Goal: Transaction & Acquisition: Purchase product/service

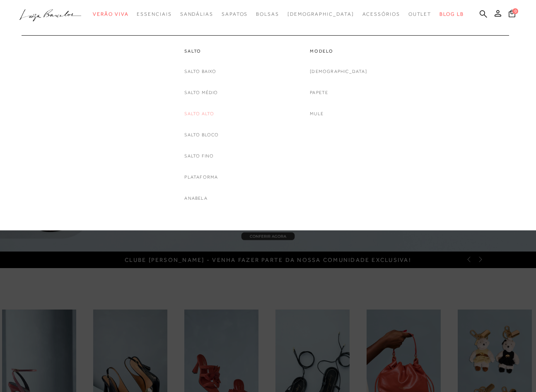
click at [208, 114] on link "Salto Alto" at bounding box center [199, 113] width 30 height 9
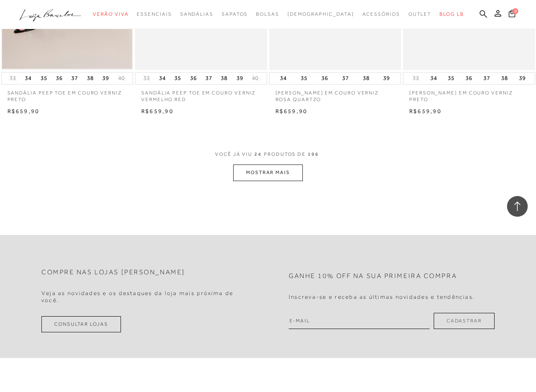
scroll to position [1457, 0]
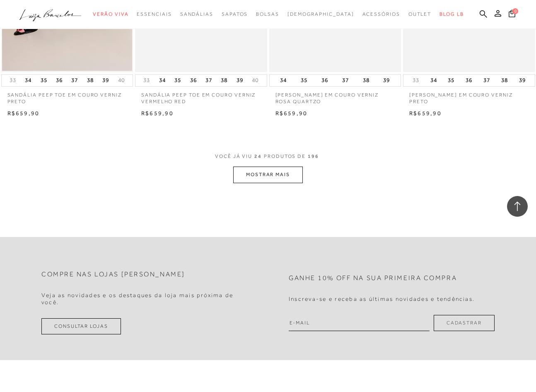
click at [281, 176] on button "MOSTRAR MAIS" at bounding box center [268, 175] width 70 height 16
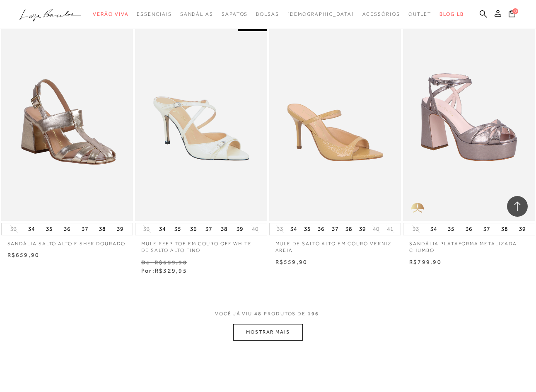
scroll to position [2848, 0]
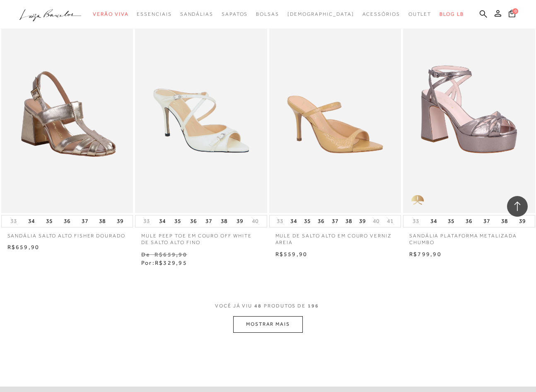
click at [269, 318] on button "MOSTRAR MAIS" at bounding box center [268, 324] width 70 height 16
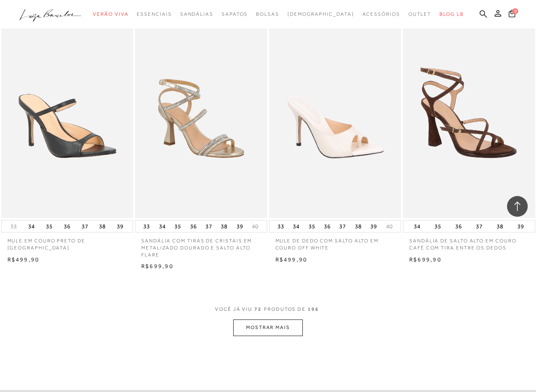
scroll to position [4393, 0]
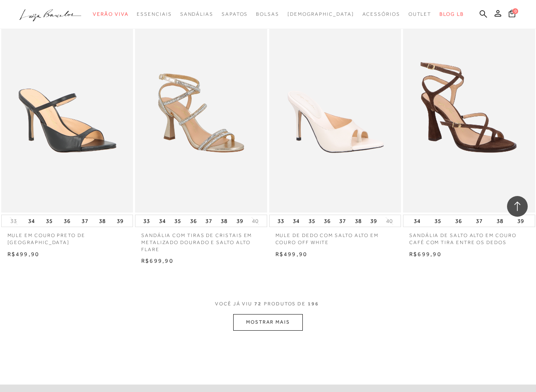
click at [283, 314] on button "MOSTRAR MAIS" at bounding box center [268, 322] width 70 height 16
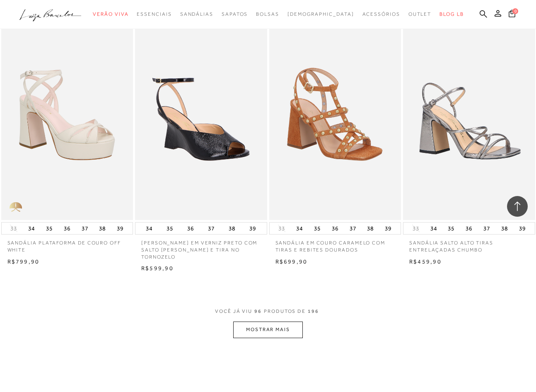
scroll to position [5941, 0]
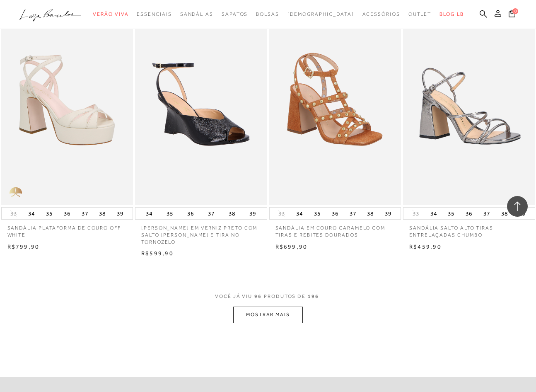
click at [283, 307] on button "MOSTRAR MAIS" at bounding box center [268, 315] width 70 height 16
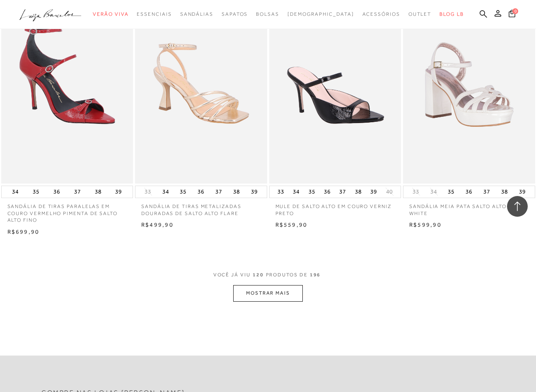
scroll to position [7537, 0]
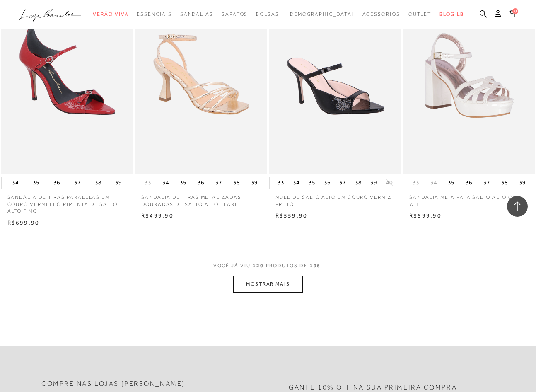
click at [272, 276] on button "MOSTRAR MAIS" at bounding box center [268, 284] width 70 height 16
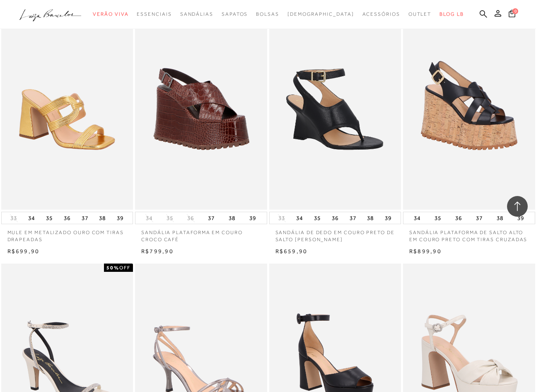
scroll to position [9061, 0]
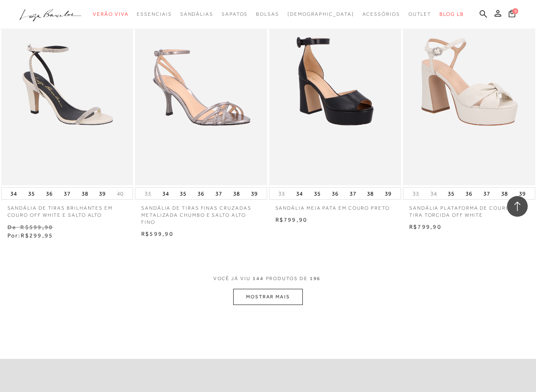
click at [269, 289] on button "MOSTRAR MAIS" at bounding box center [268, 297] width 70 height 16
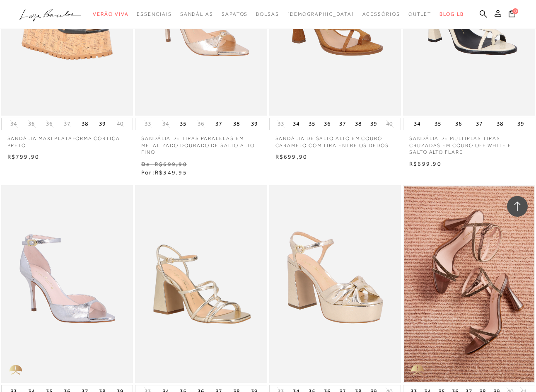
scroll to position [10691, 0]
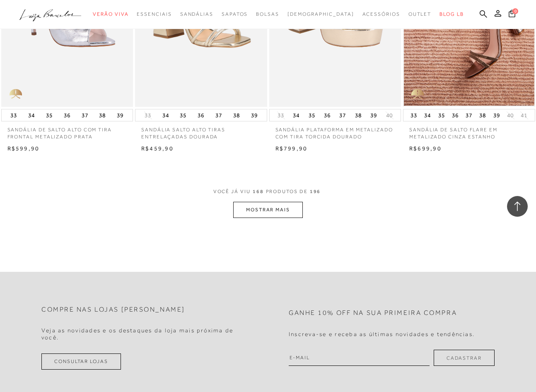
click at [260, 202] on button "MOSTRAR MAIS" at bounding box center [268, 210] width 70 height 16
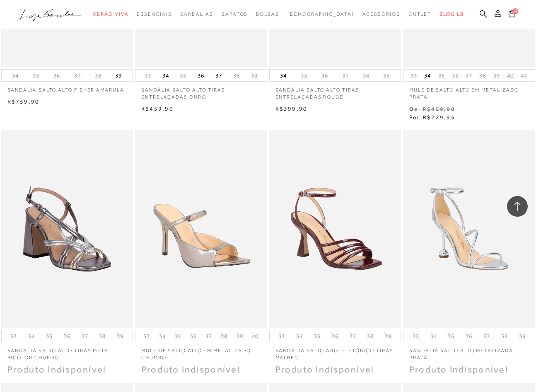
scroll to position [12039, 0]
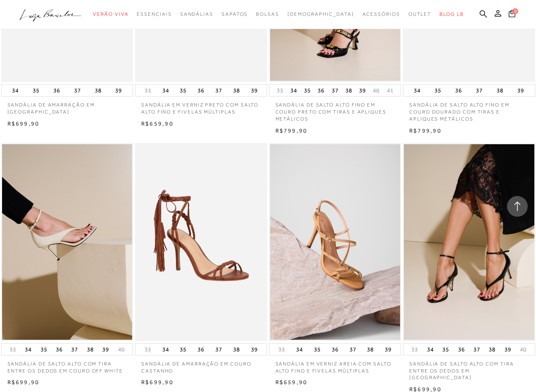
scroll to position [2486, 0]
